Goal: Information Seeking & Learning: Learn about a topic

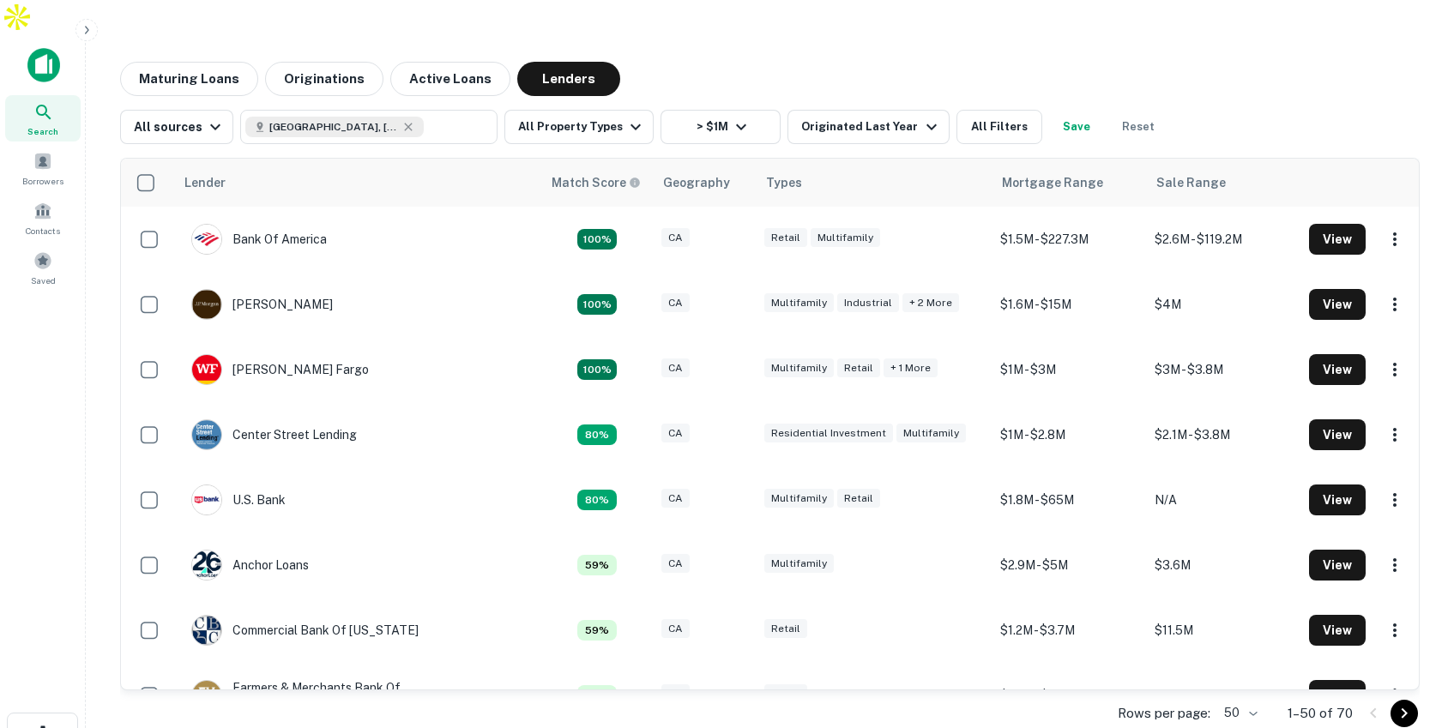
scroll to position [151, 0]
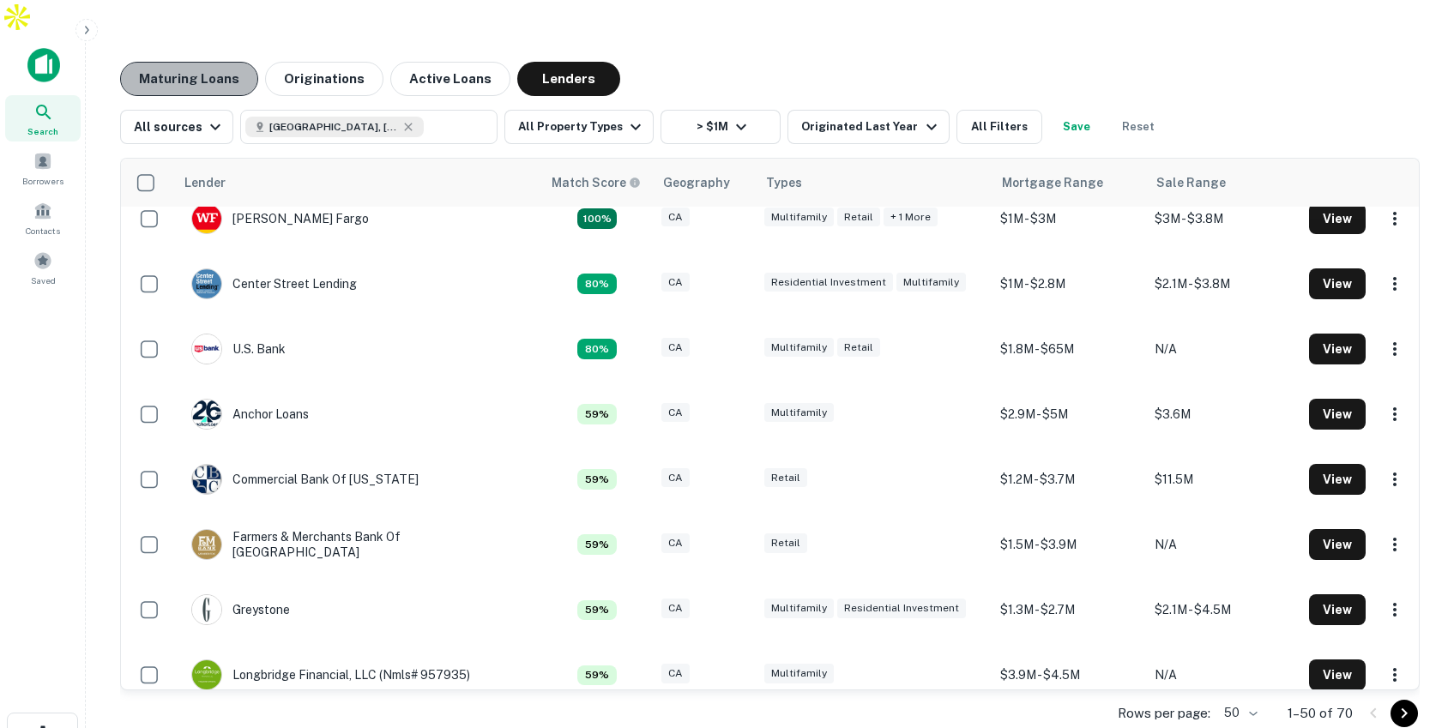
click at [221, 62] on button "Maturing Loans" at bounding box center [189, 79] width 138 height 34
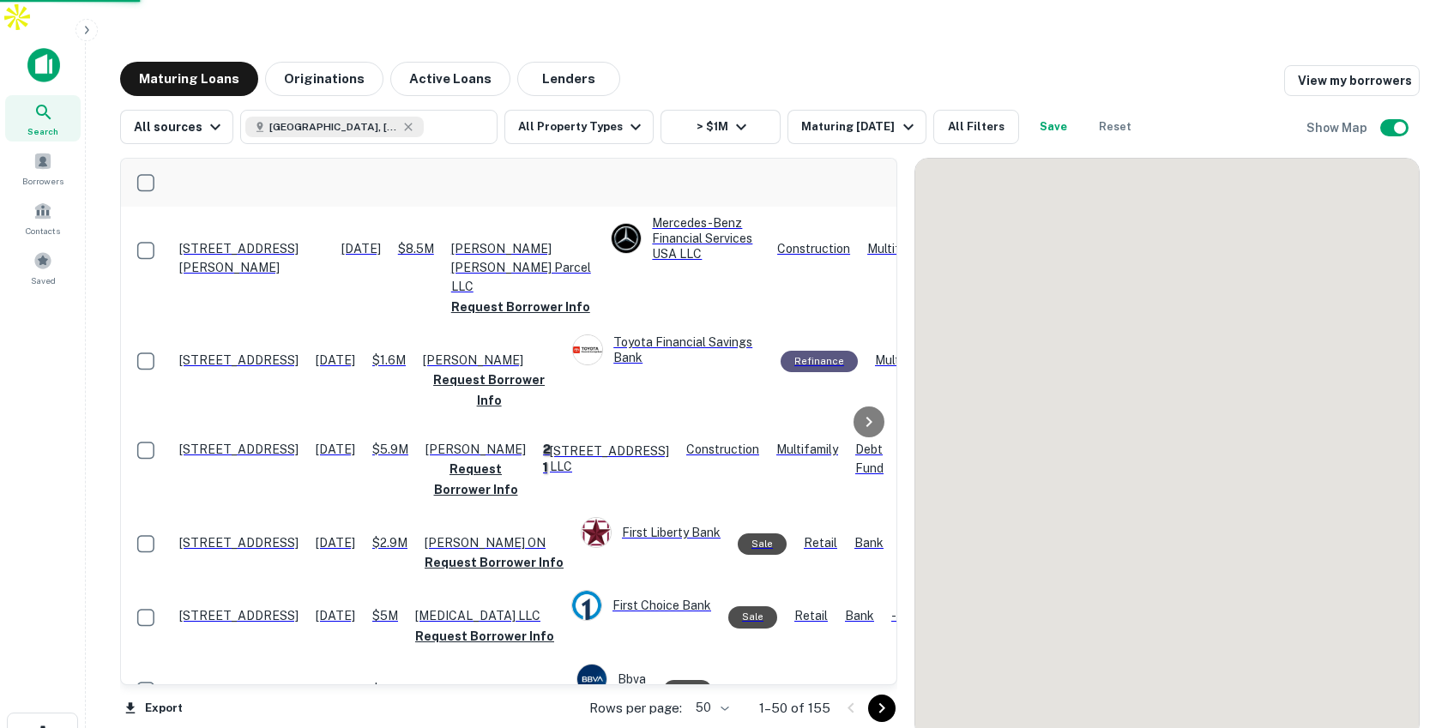
scroll to position [1, 0]
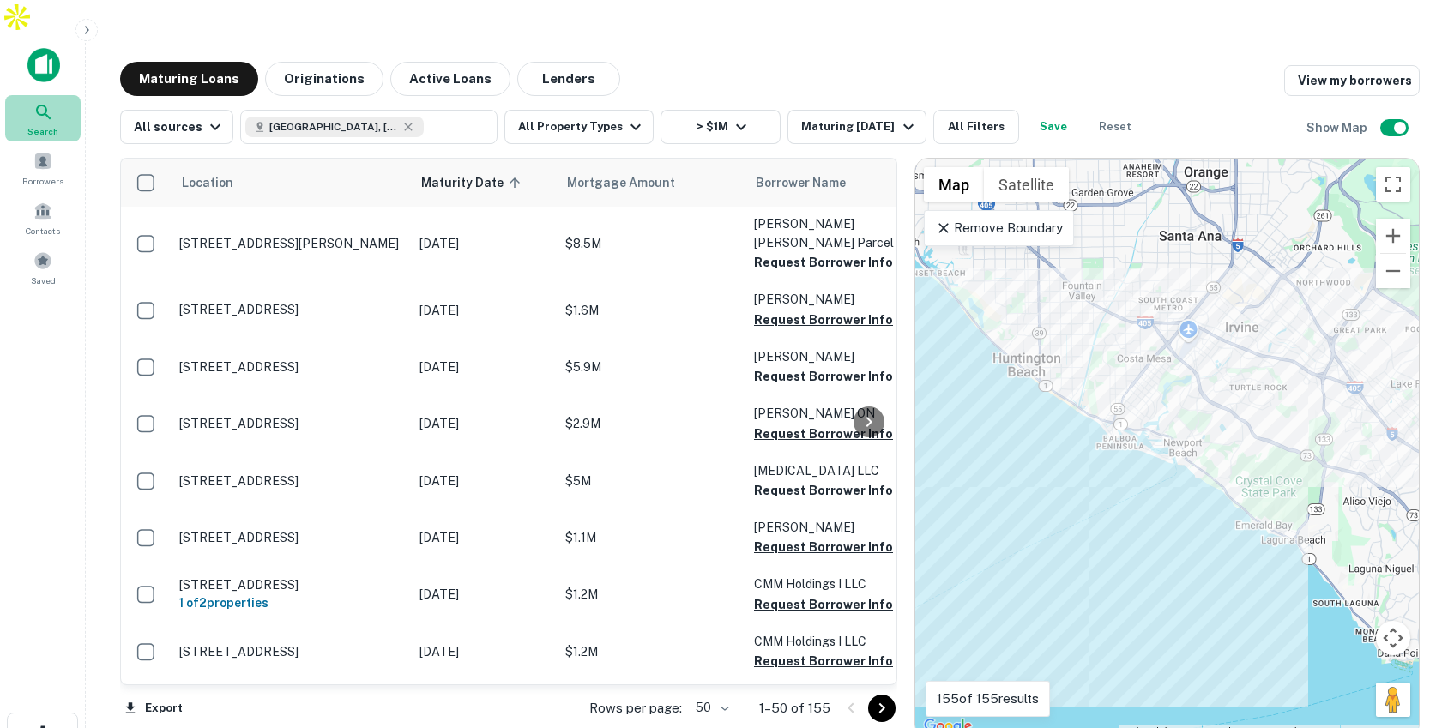
click at [55, 95] on div "Search" at bounding box center [42, 118] width 75 height 46
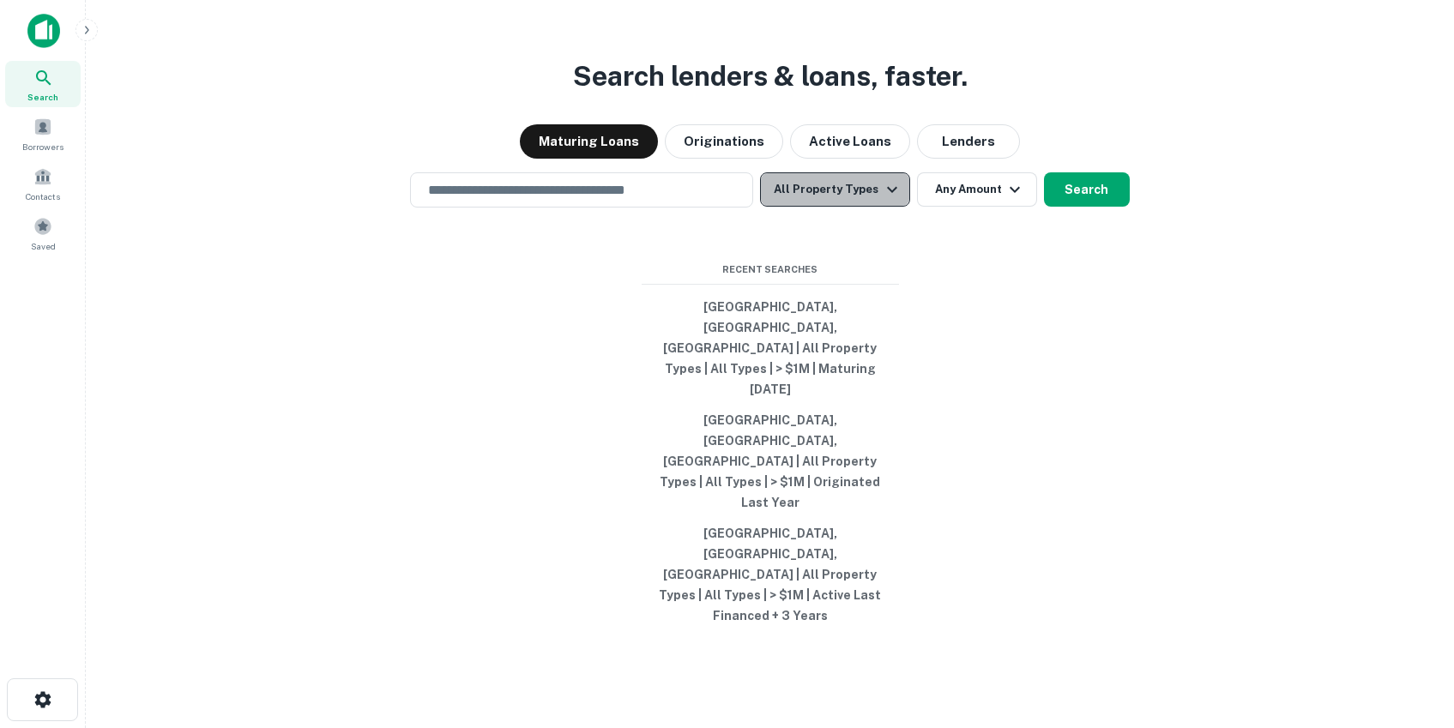
click at [852, 207] on button "All Property Types" at bounding box center [834, 189] width 149 height 34
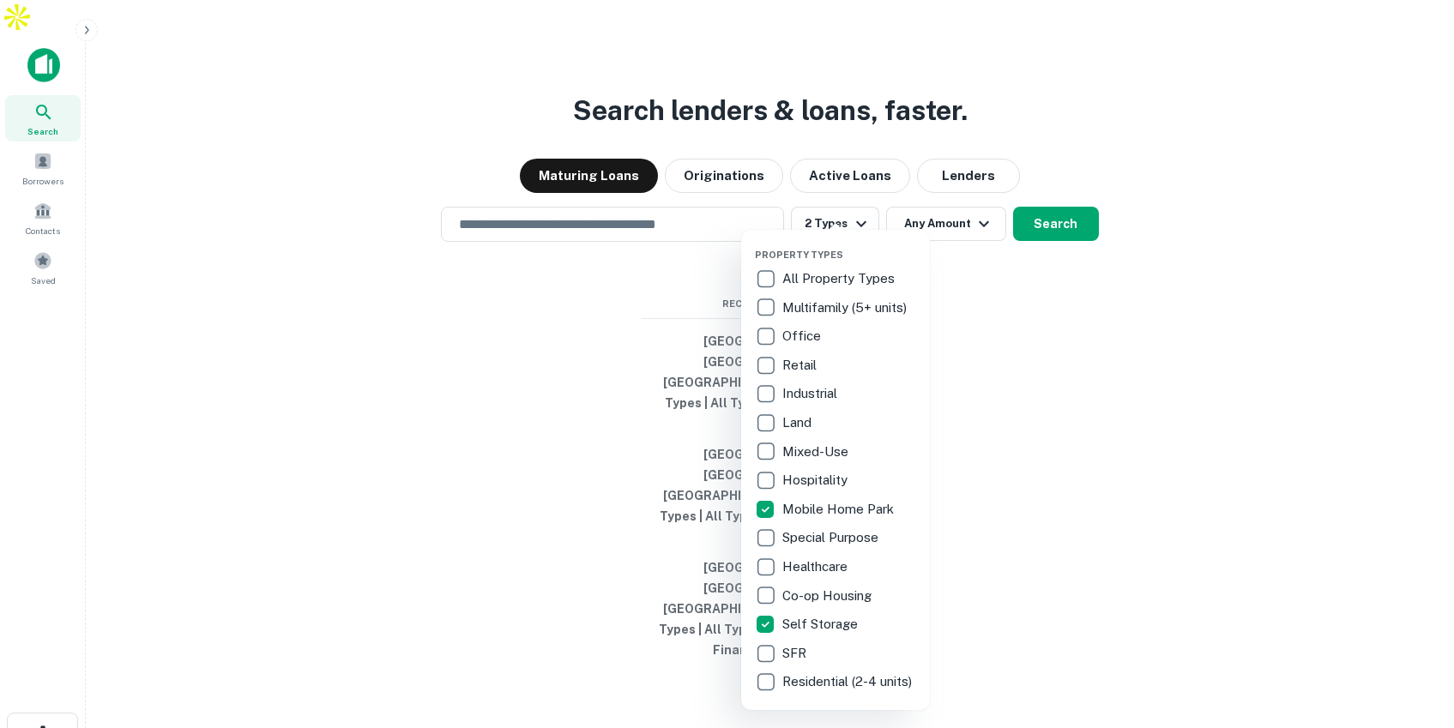
click at [1060, 244] on div at bounding box center [727, 364] width 1454 height 728
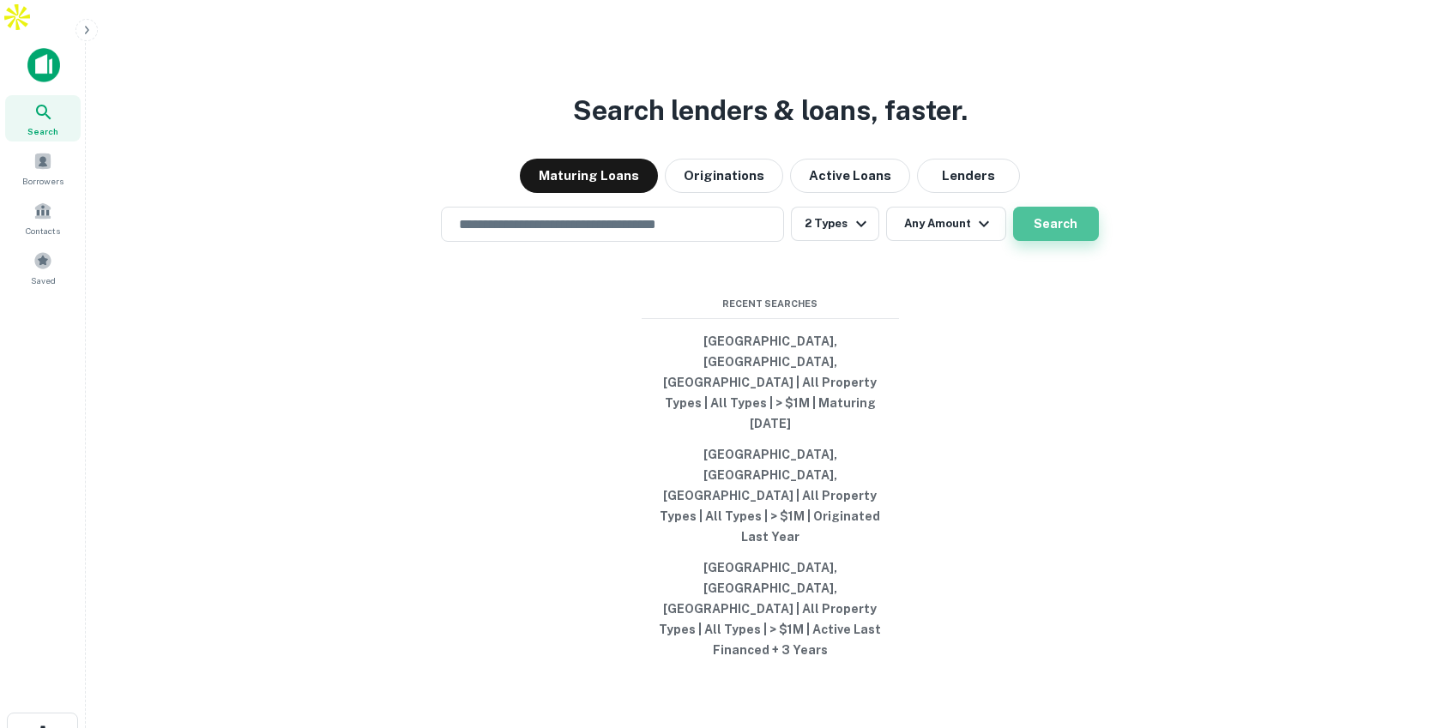
click at [1047, 241] on button "Search" at bounding box center [1056, 224] width 86 height 34
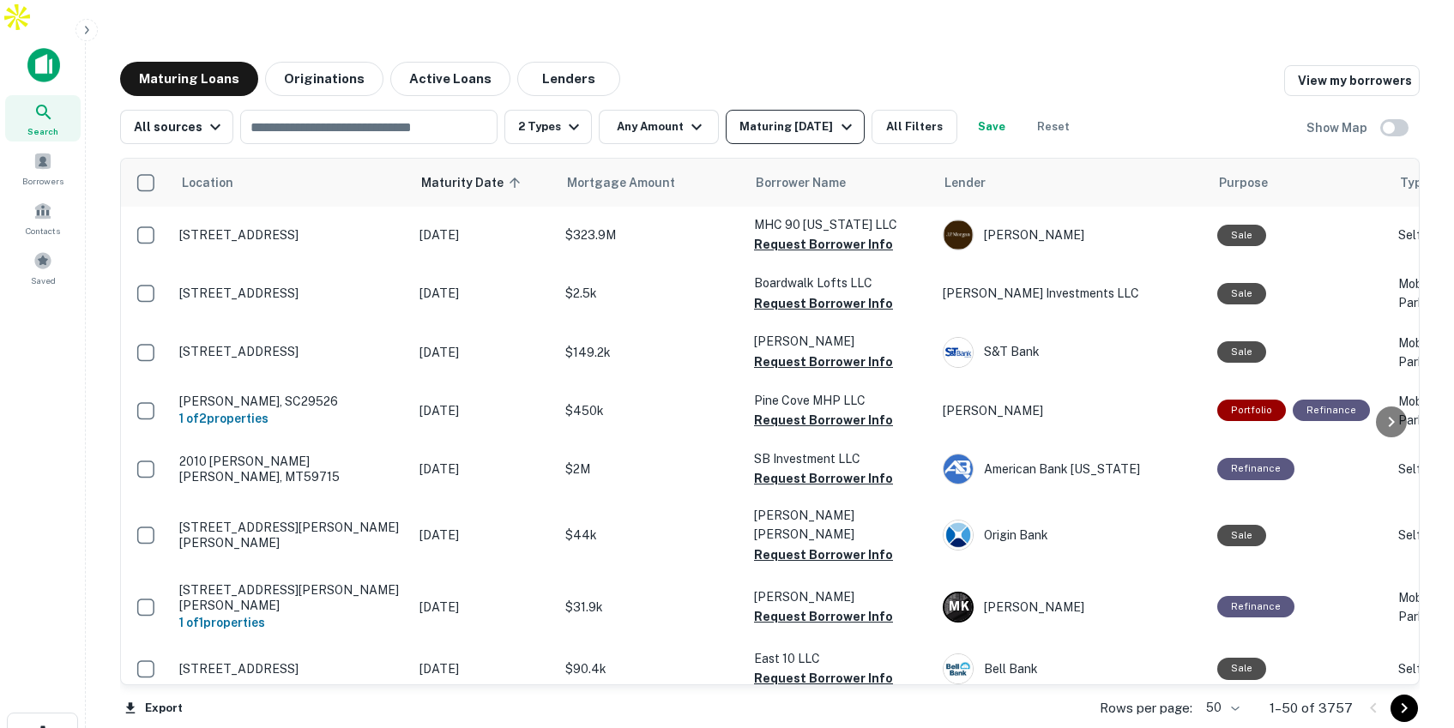
click at [825, 117] on div "Maturing In 1 Year" at bounding box center [797, 127] width 117 height 21
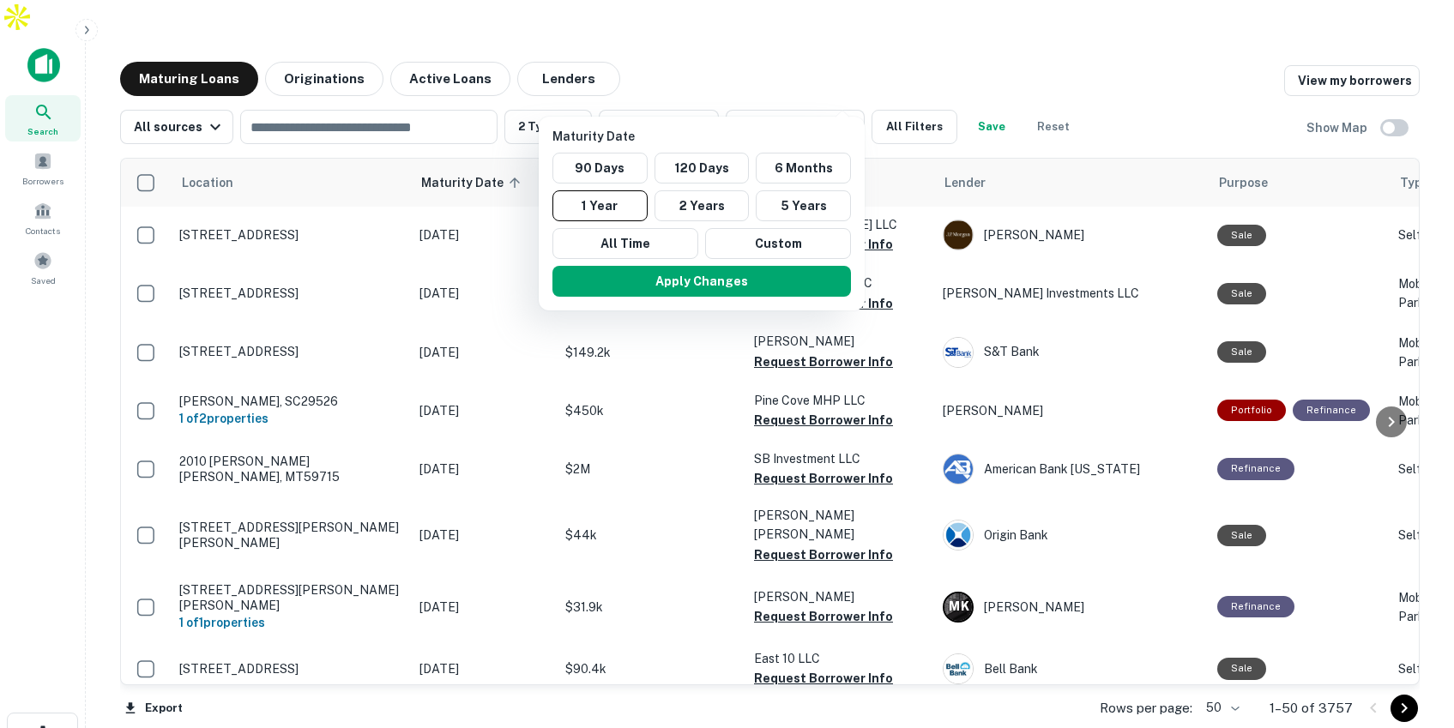
click at [686, 94] on div at bounding box center [727, 364] width 1454 height 728
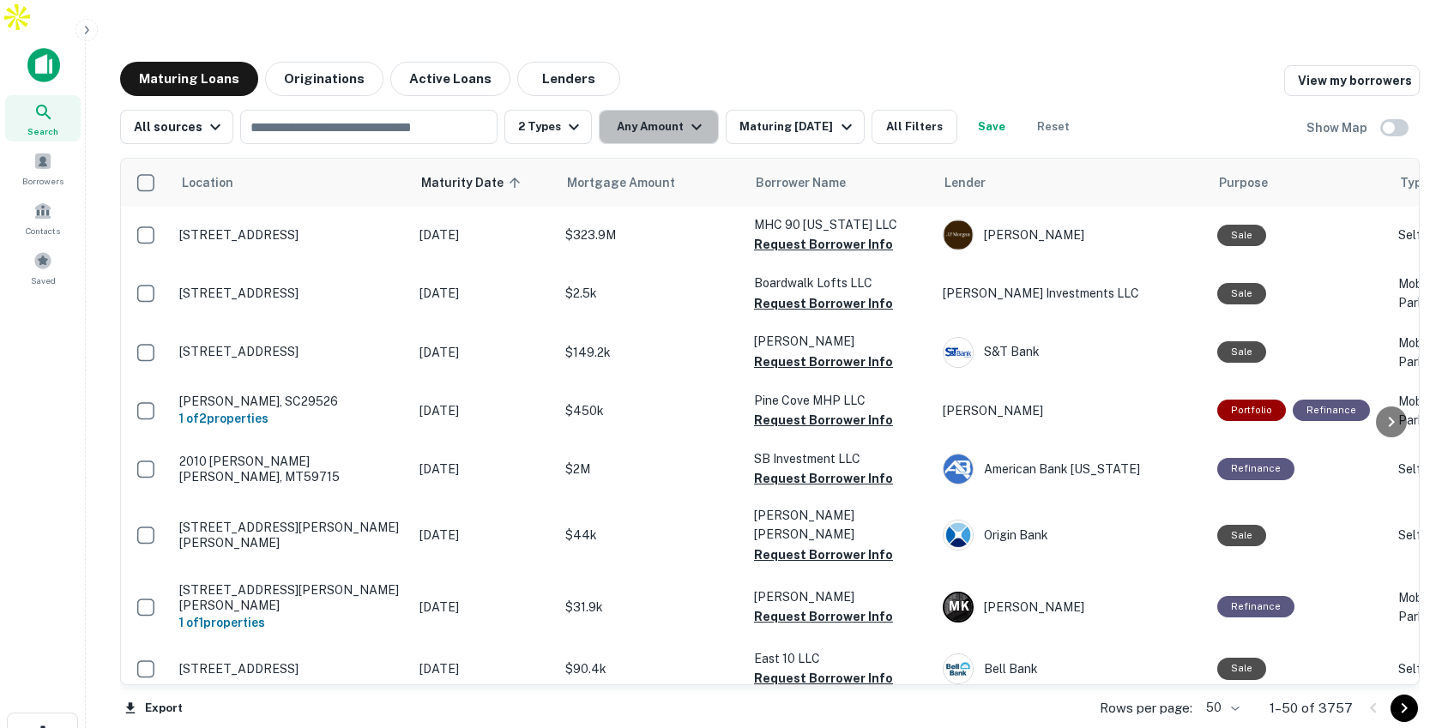
click at [686, 117] on icon "button" at bounding box center [696, 127] width 21 height 21
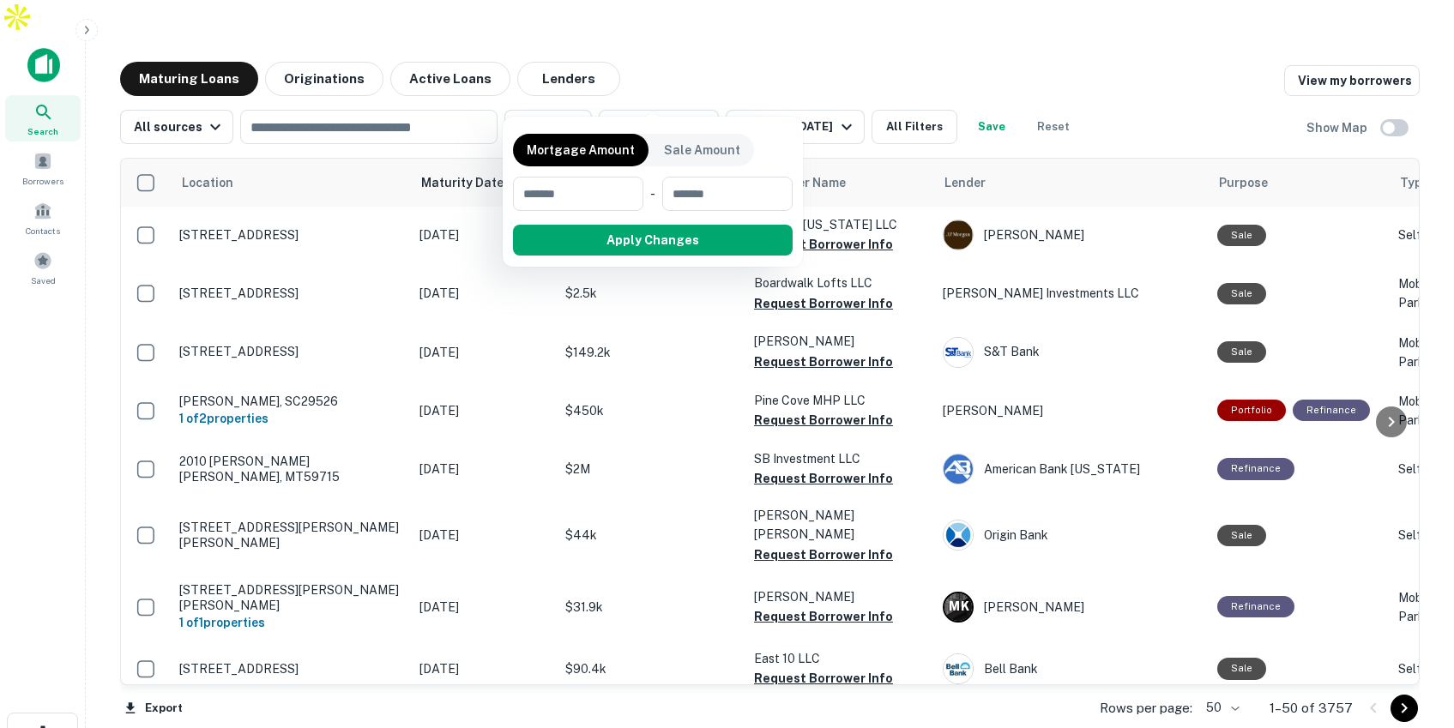
click at [564, 101] on div at bounding box center [727, 364] width 1454 height 728
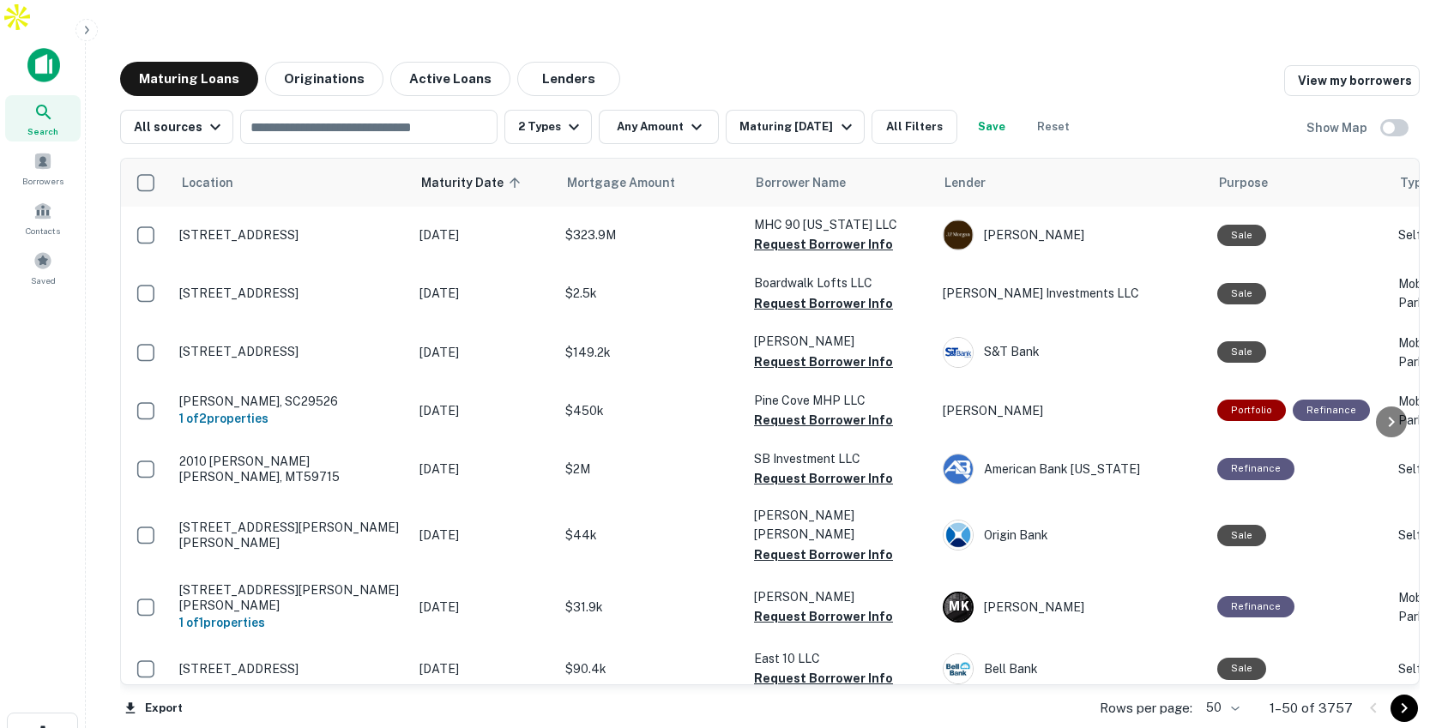
click at [564, 117] on icon "button" at bounding box center [574, 127] width 21 height 21
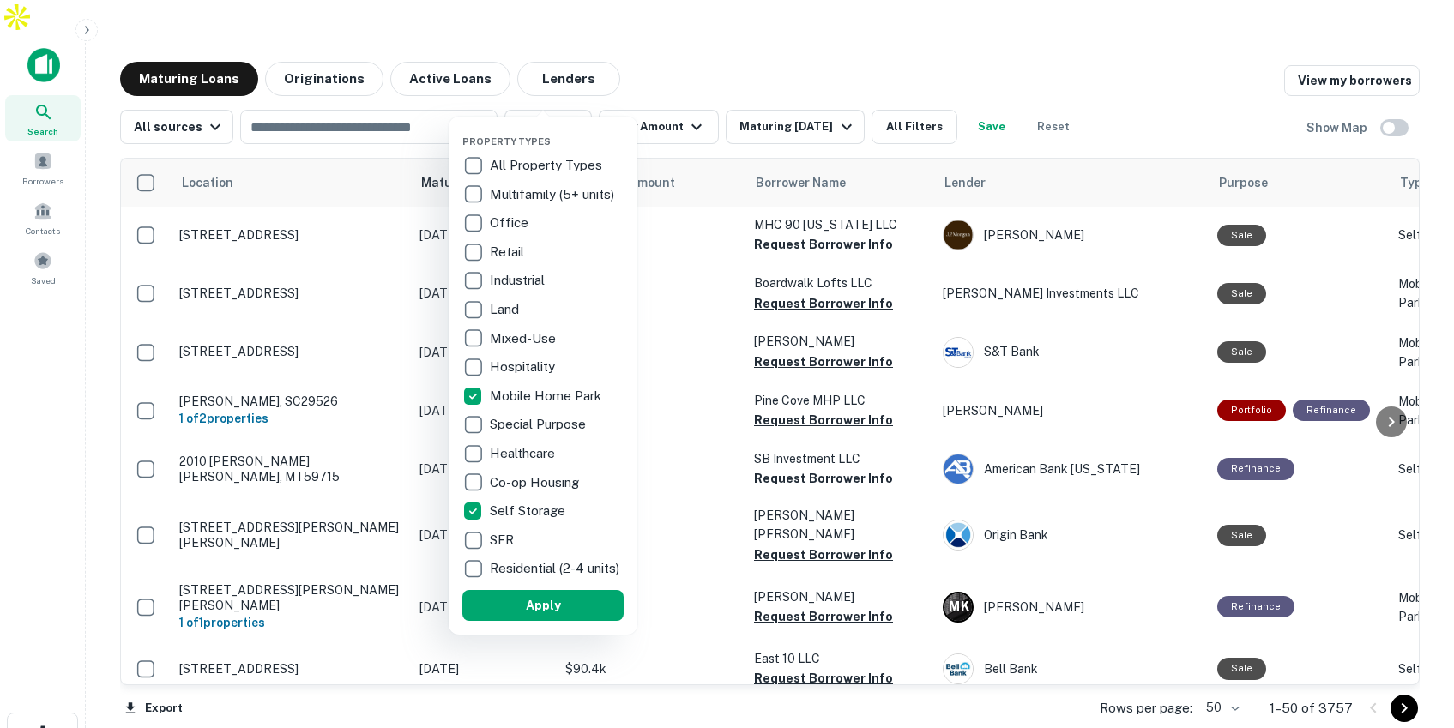
click at [817, 38] on div at bounding box center [727, 364] width 1454 height 728
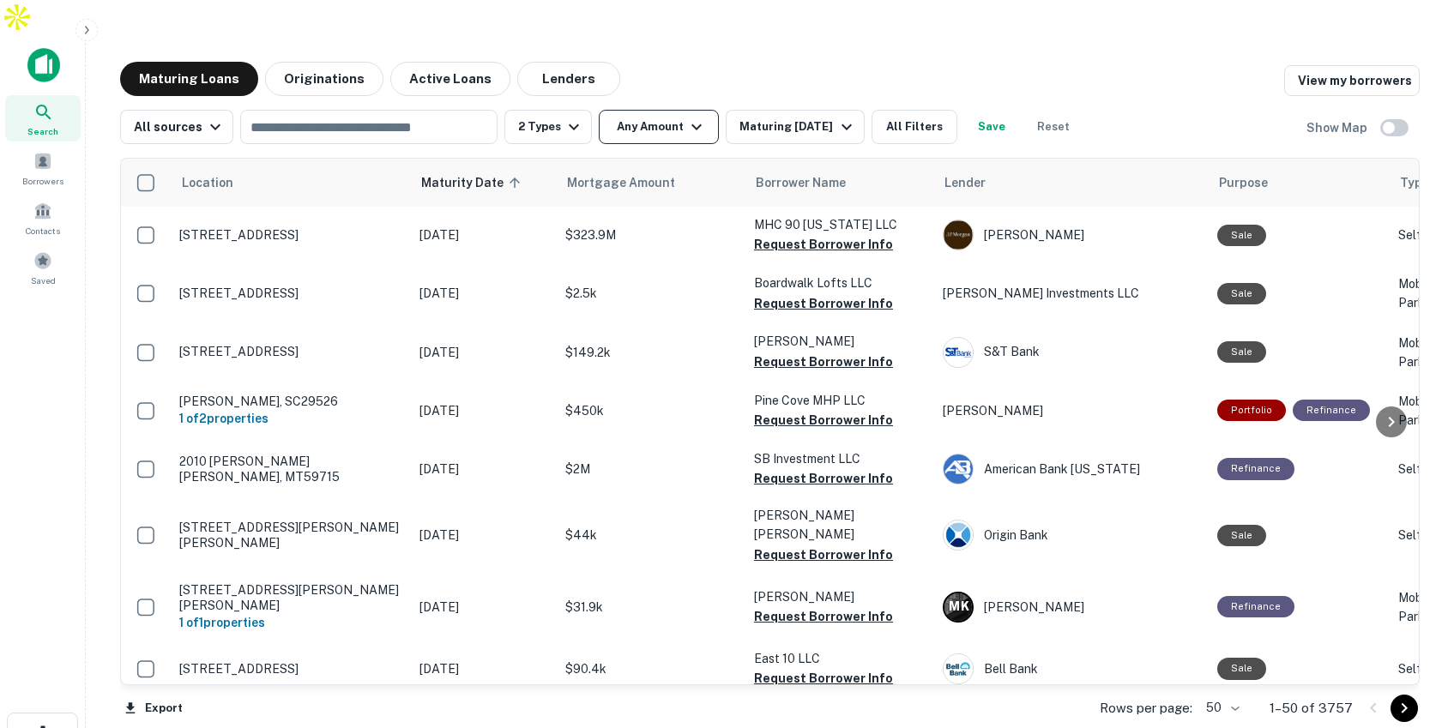
click at [661, 110] on button "Any Amount" at bounding box center [659, 127] width 120 height 34
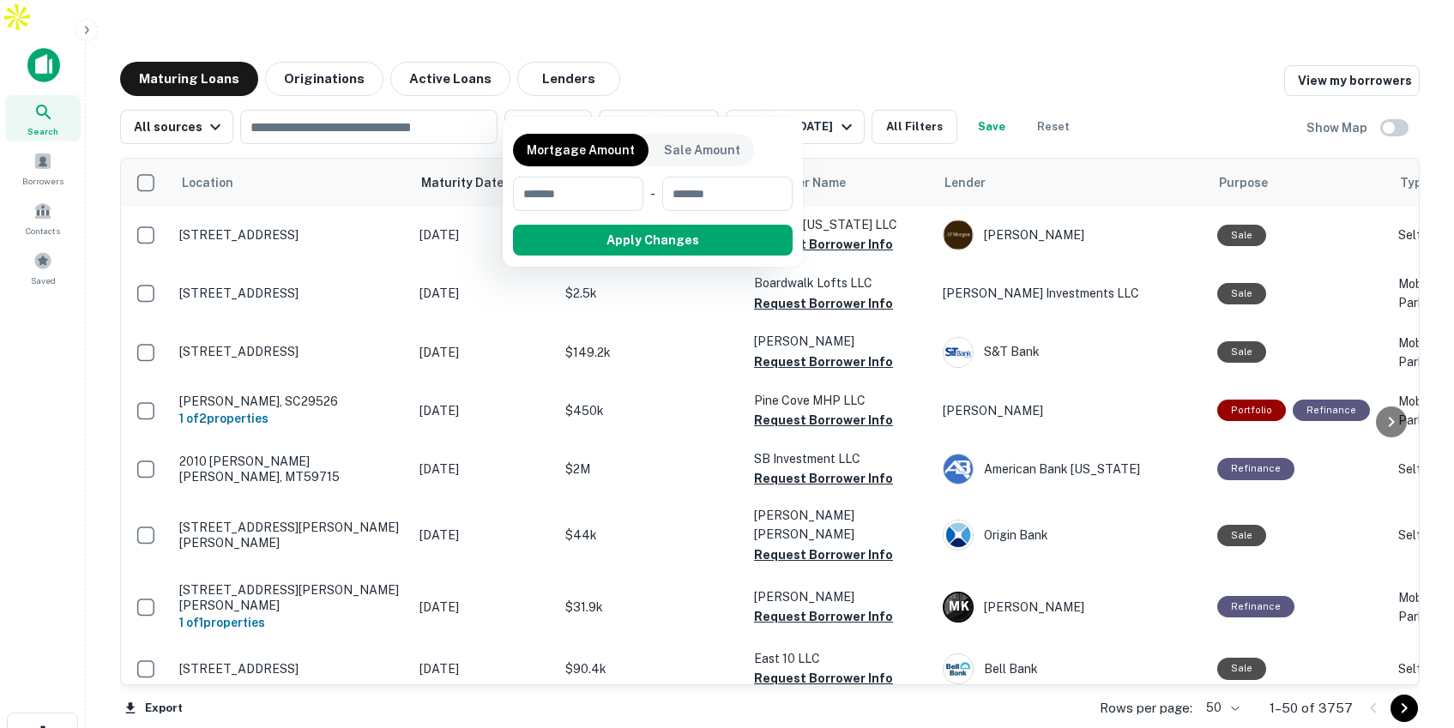
click at [778, 81] on div at bounding box center [727, 364] width 1454 height 728
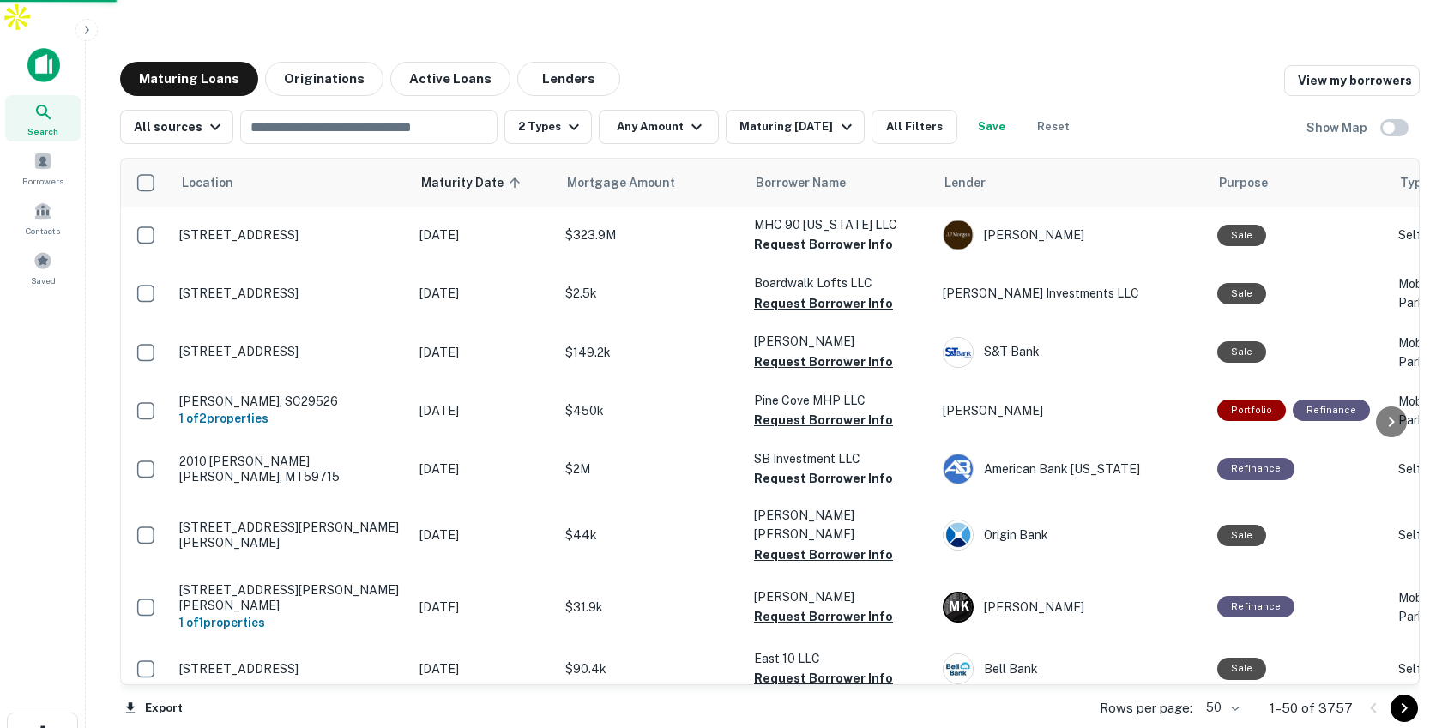
click at [778, 90] on div at bounding box center [727, 364] width 1454 height 728
click at [801, 93] on div "Mortgage Amount Sale Amount ​ - ​ Apply Changes" at bounding box center [727, 364] width 1454 height 728
click at [784, 88] on div "Mortgage Amount Sale Amount ​ - ​ Apply Changes" at bounding box center [727, 364] width 1454 height 728
click at [828, 90] on div "Mortgage Amount Sale Amount ​ - ​ Apply Changes" at bounding box center [727, 364] width 1454 height 728
click at [334, 45] on div "Mortgage Amount Sale Amount ​ - ​ Apply Changes" at bounding box center [727, 364] width 1454 height 728
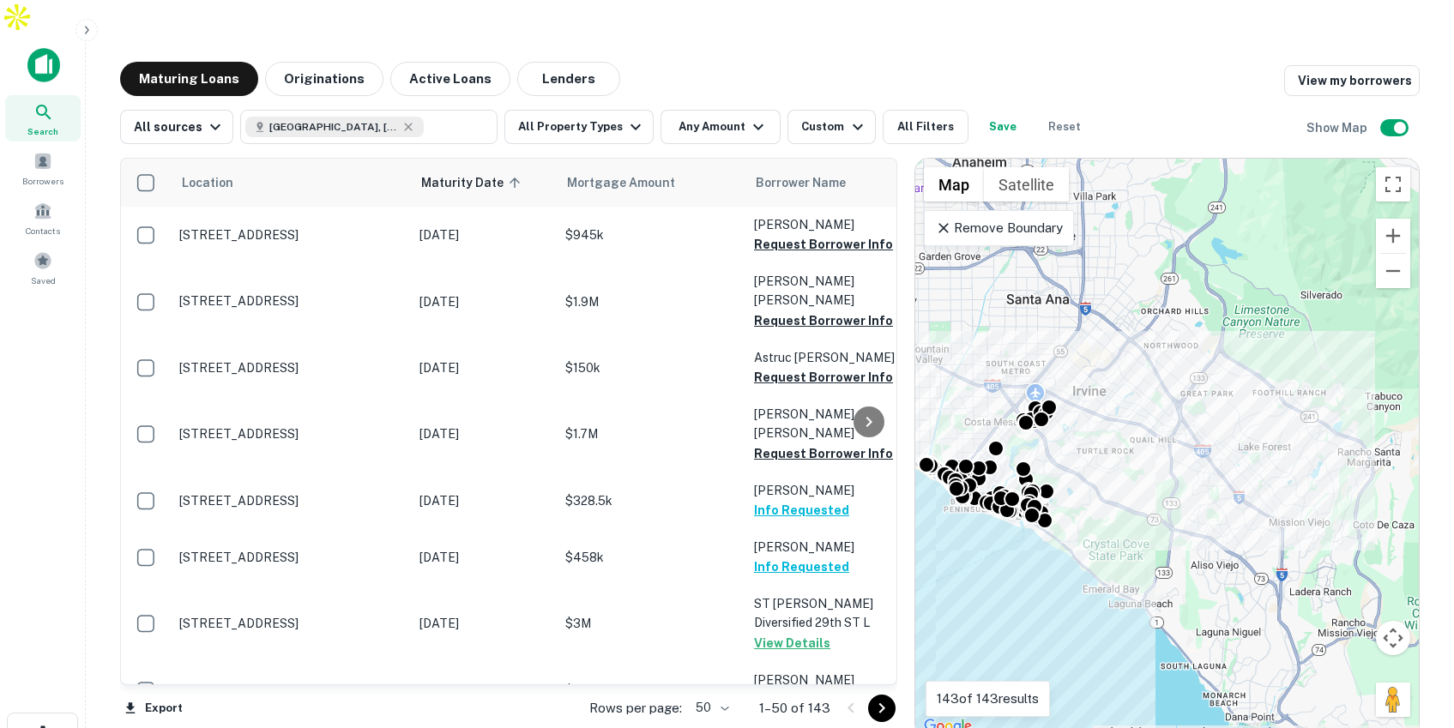
scroll to position [142, 0]
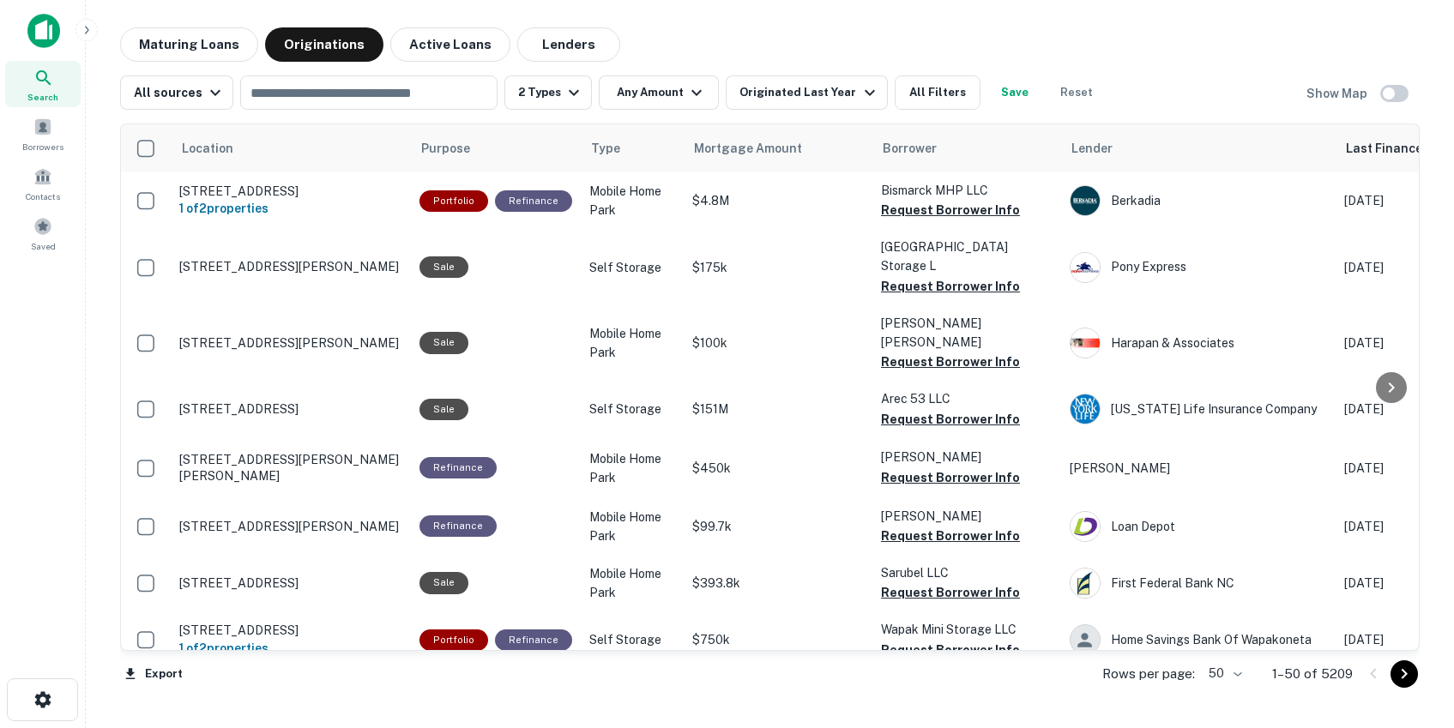
click at [793, 94] on div "Originated Last Year" at bounding box center [809, 92] width 140 height 21
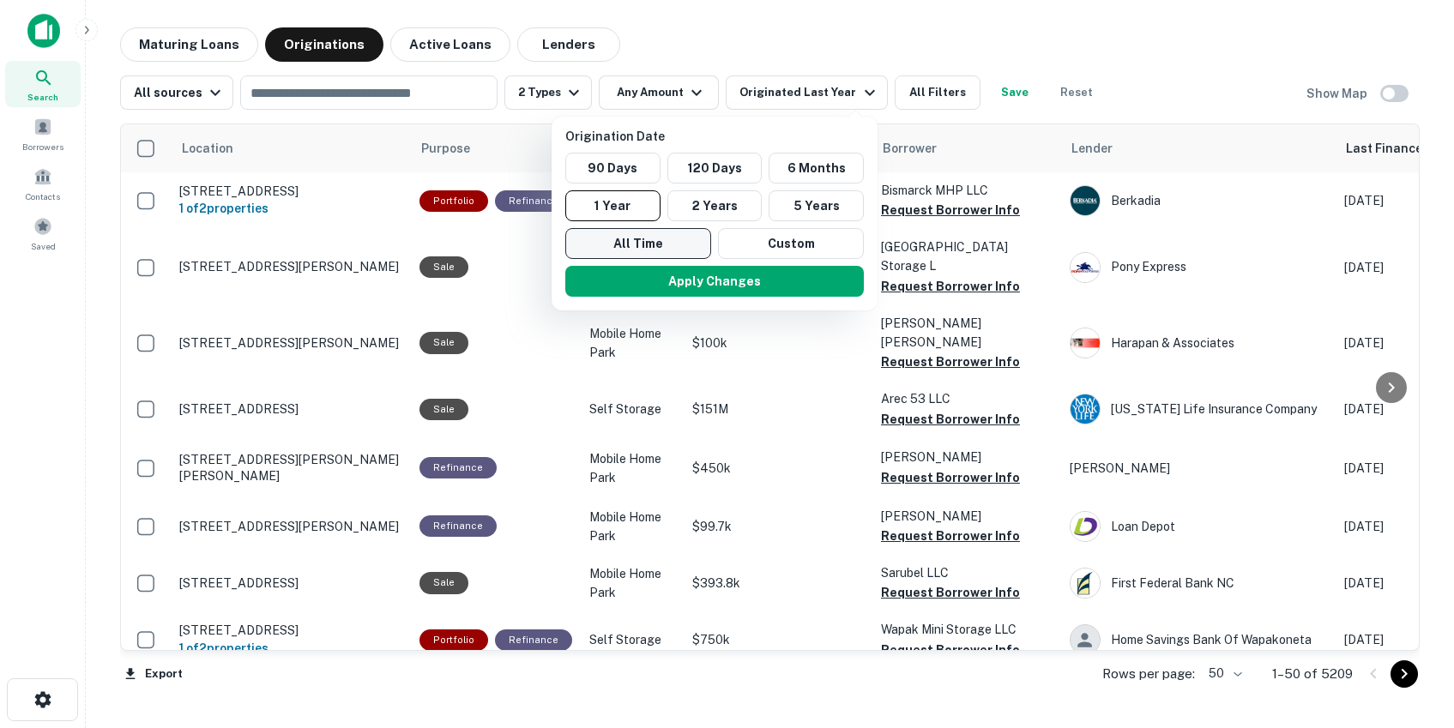
click at [670, 241] on button "All Time" at bounding box center [638, 243] width 146 height 31
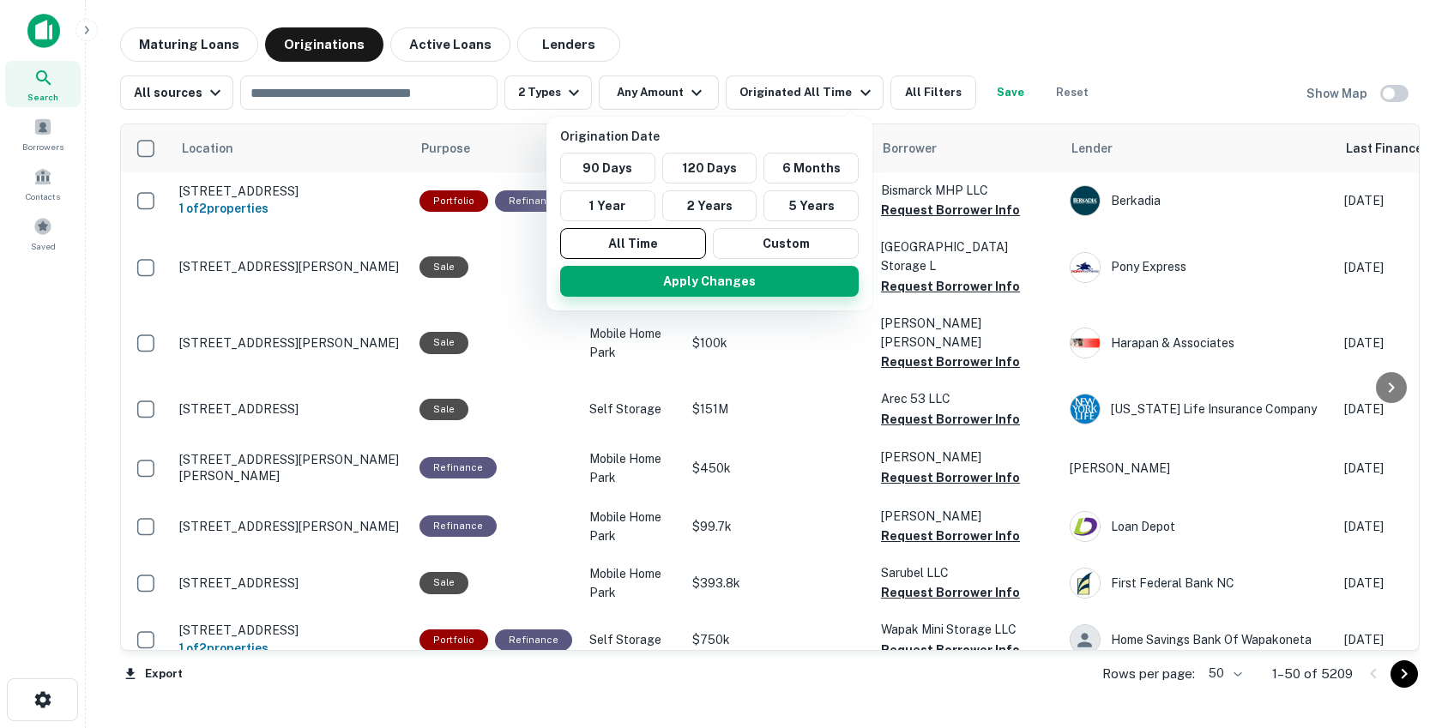
click at [675, 282] on button "Apply Changes" at bounding box center [709, 281] width 299 height 31
